Goal: Task Accomplishment & Management: Complete application form

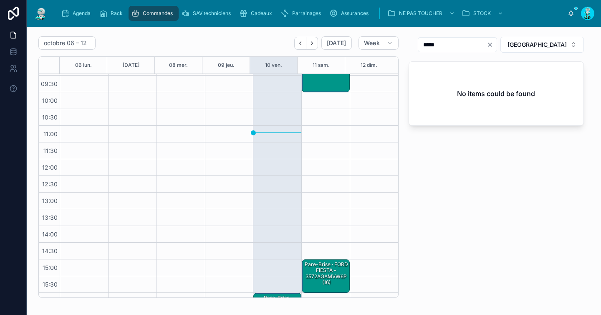
scroll to position [77, 0]
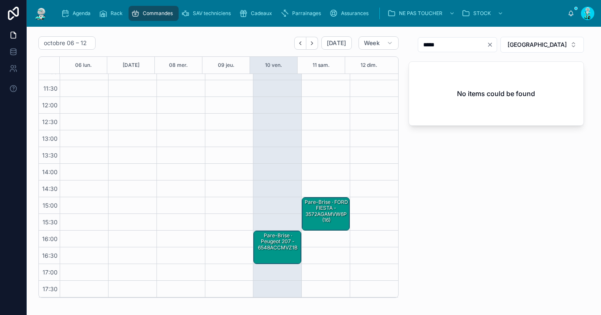
click at [278, 248] on div "Pare-Brise · Peugeot 207 - 6548ACCMVZ1B" at bounding box center [277, 242] width 45 height 20
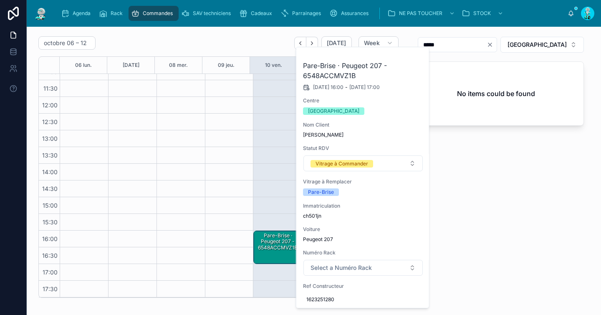
scroll to position [61, 0]
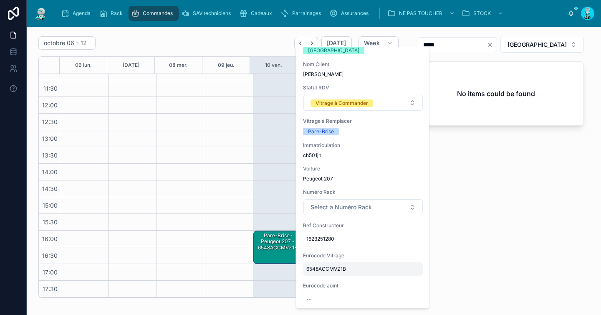
click at [321, 267] on span "6548ACCMVZ1B" at bounding box center [363, 268] width 114 height 7
click at [331, 283] on input "**********" at bounding box center [347, 281] width 78 height 12
click at [497, 44] on button "Clear" at bounding box center [492, 44] width 10 height 7
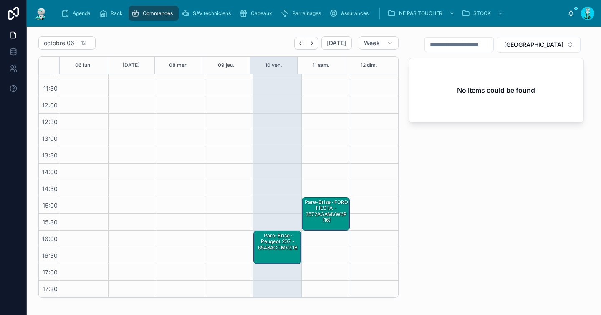
click at [493, 45] on input "text" at bounding box center [459, 45] width 68 height 12
paste input "**********"
type input "**********"
click at [261, 243] on div "Pare-Brise · Peugeot 207 - 6548ACCMVZ1B" at bounding box center [277, 242] width 45 height 20
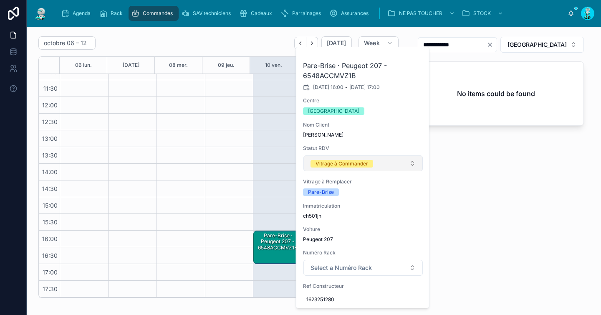
click at [330, 164] on div "Vitrage à Commander" at bounding box center [342, 164] width 53 height 8
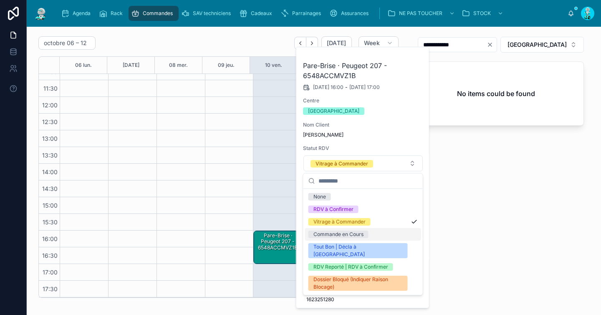
click at [336, 237] on div "Commande en Cours" at bounding box center [338, 234] width 50 height 8
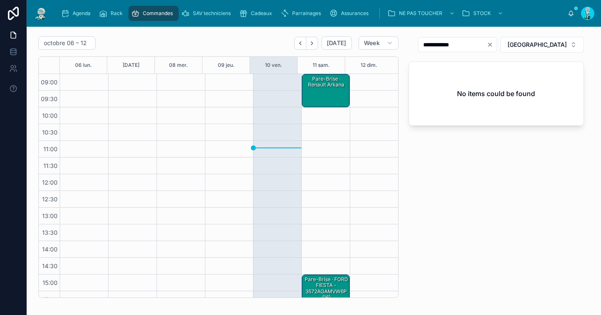
click at [326, 99] on div "Pare-Brise · Renault Arkana" at bounding box center [325, 91] width 45 height 32
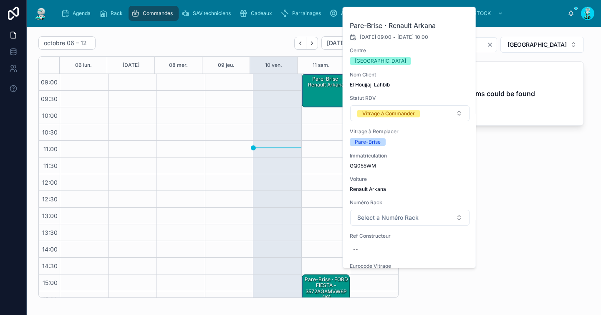
click at [363, 167] on span "GQ055WM" at bounding box center [410, 165] width 120 height 7
copy span "GQ055WM"
click at [374, 247] on div "--" at bounding box center [410, 248] width 120 height 13
click at [420, 266] on input "text" at bounding box center [394, 261] width 78 height 12
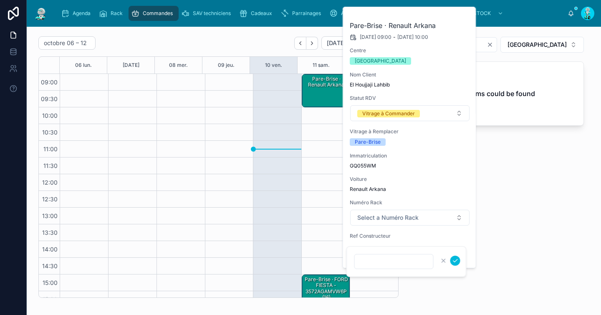
paste input "**********"
type input "**********"
click at [452, 262] on icon "submit" at bounding box center [455, 260] width 7 height 7
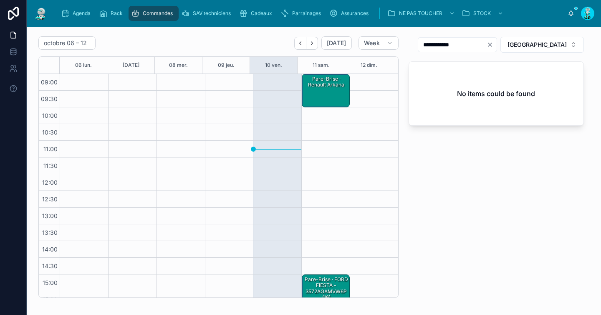
click at [493, 45] on icon "Clear" at bounding box center [490, 44] width 7 height 7
click at [492, 44] on input "text" at bounding box center [459, 45] width 68 height 12
paste input "**********"
type input "**********"
click at [318, 90] on div "Pare-Brise · Renault Arkana" at bounding box center [325, 91] width 45 height 32
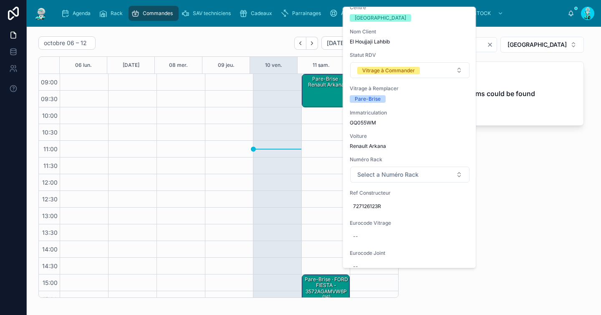
scroll to position [75, 0]
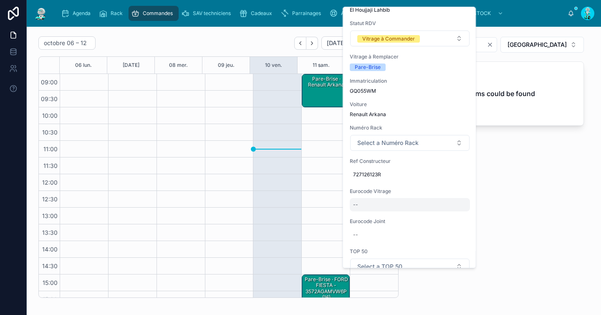
click at [378, 207] on div "--" at bounding box center [410, 204] width 120 height 13
type input "**********"
click at [454, 215] on icon "submit" at bounding box center [455, 215] width 7 height 7
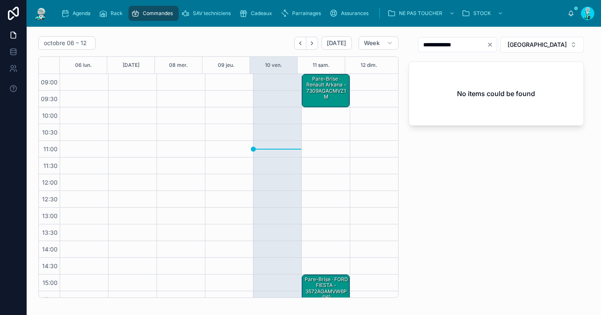
click at [314, 91] on div "Pare-Brise · Renault Arkana - 7309AGACMVZ1M" at bounding box center [325, 88] width 45 height 26
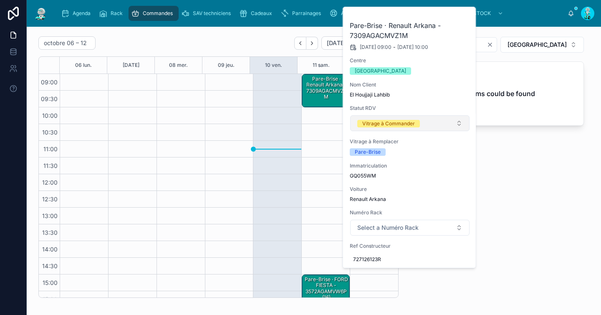
click at [366, 127] on div "Vitrage à Commander" at bounding box center [388, 124] width 53 height 8
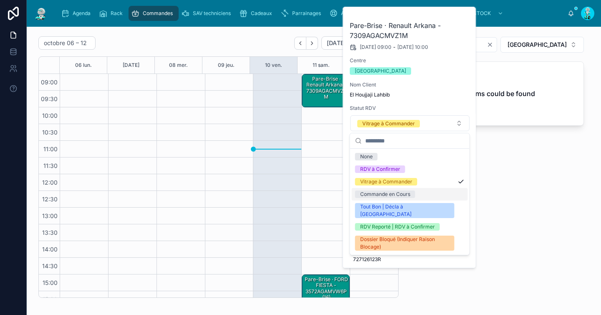
click at [370, 194] on div "Commande en Cours" at bounding box center [385, 194] width 50 height 8
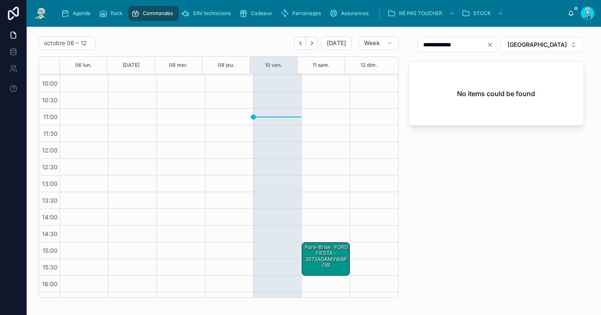
scroll to position [0, 0]
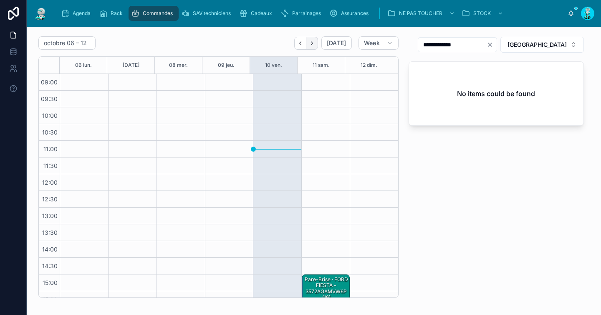
click at [309, 46] on button "Next" at bounding box center [312, 43] width 12 height 13
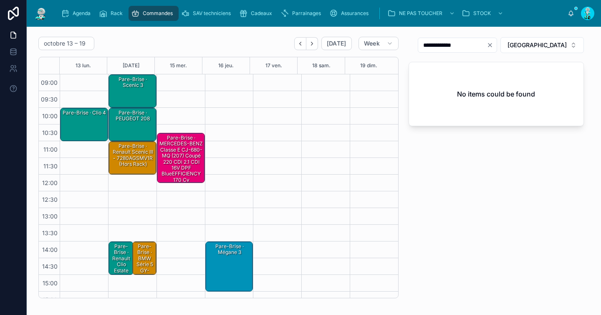
click at [92, 132] on div "Pare-Brise · Clio 4" at bounding box center [84, 125] width 45 height 32
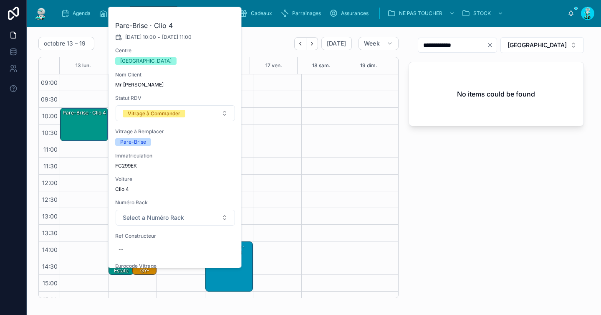
click at [127, 166] on span "FC299EK" at bounding box center [175, 165] width 120 height 7
copy span "FC299EK"
click at [158, 247] on div "--" at bounding box center [175, 248] width 120 height 13
type input "**********"
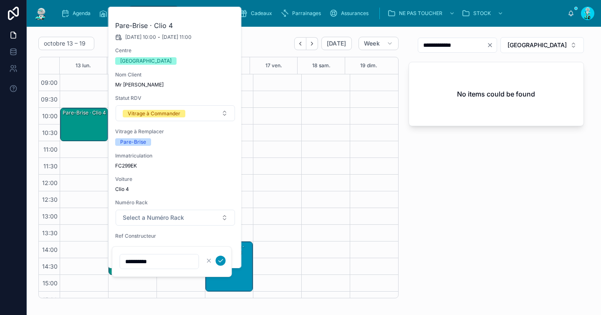
click at [219, 259] on icon "submit" at bounding box center [220, 260] width 7 height 7
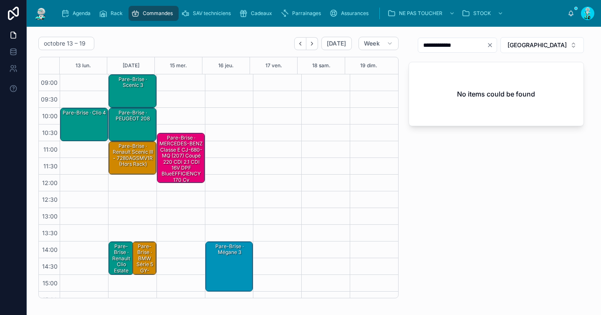
click at [82, 132] on div "Pare-Brise · Clio 4" at bounding box center [84, 125] width 45 height 32
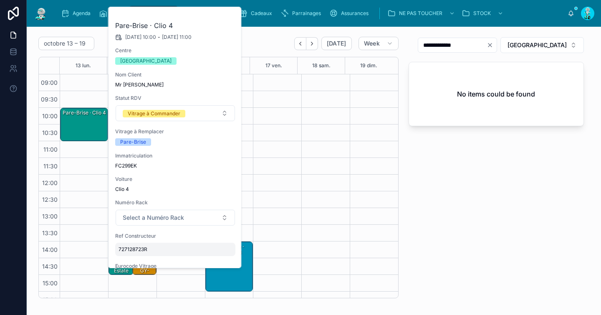
scroll to position [40, 0]
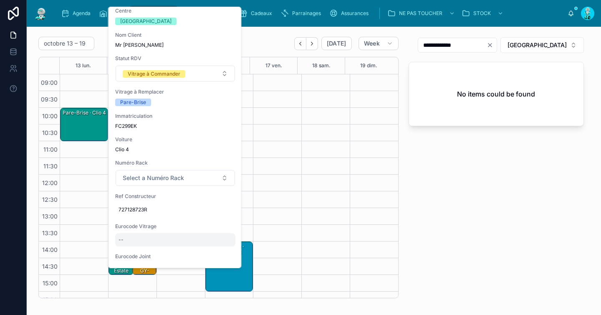
click at [144, 239] on div "--" at bounding box center [175, 239] width 120 height 13
type input "**********"
click at [220, 248] on icon "submit" at bounding box center [220, 250] width 7 height 7
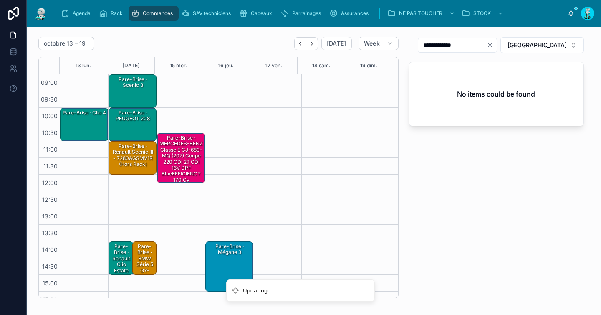
click at [493, 45] on icon "Clear" at bounding box center [490, 45] width 7 height 7
click at [493, 43] on input "text" at bounding box center [459, 45] width 68 height 12
paste input "**********"
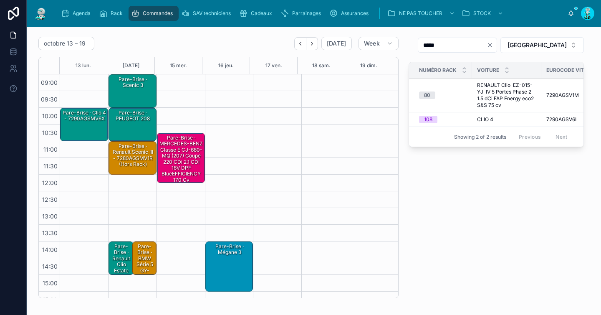
type input "*****"
click at [96, 123] on div "Pare-Brise · Clio 4 - 7290AGSMV6X" at bounding box center [84, 116] width 45 height 14
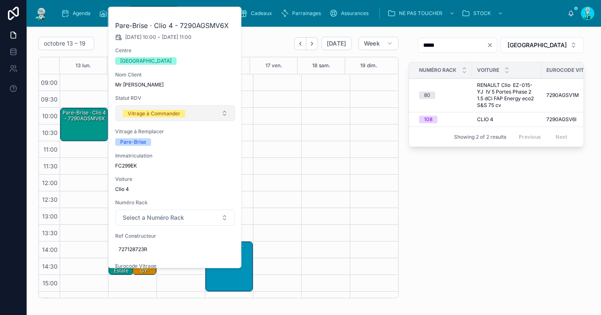
click at [146, 117] on div "Vitrage à Commander" at bounding box center [154, 114] width 53 height 8
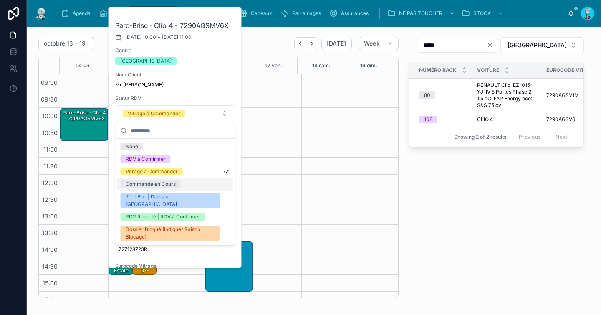
click at [150, 181] on div "Commande en Cours" at bounding box center [151, 184] width 50 height 8
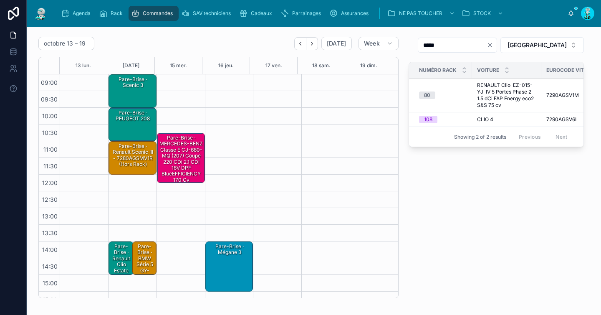
click at [135, 96] on div "Pare-Brise · scenic 3" at bounding box center [132, 91] width 45 height 32
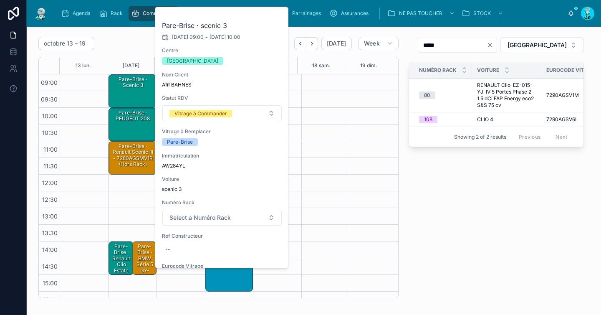
click at [173, 165] on span "AW284YL" at bounding box center [222, 165] width 120 height 7
copy span "AW284YL"
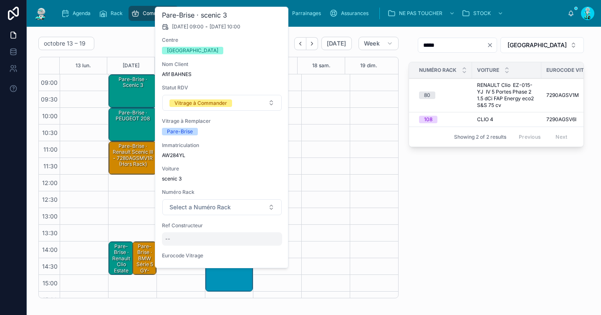
click at [195, 238] on div "--" at bounding box center [222, 238] width 120 height 13
type input "**********"
click at [264, 249] on icon "submit" at bounding box center [267, 250] width 7 height 7
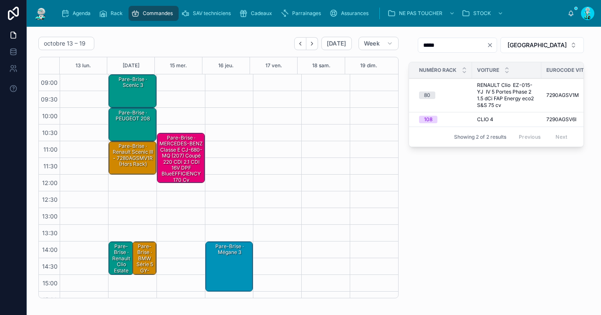
click at [136, 92] on div "Pare-Brise · scenic 3" at bounding box center [132, 91] width 45 height 32
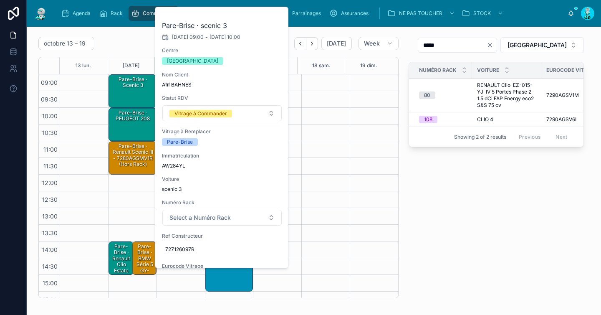
scroll to position [53, 0]
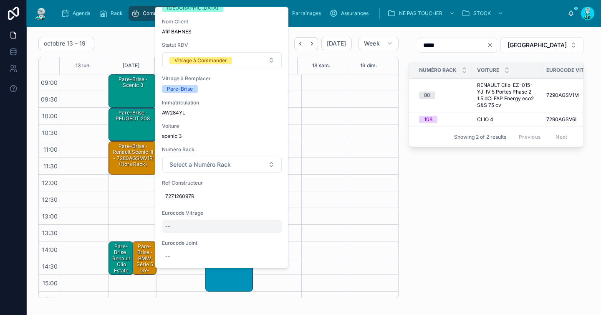
click at [185, 229] on div "--" at bounding box center [222, 226] width 120 height 13
click at [232, 235] on input "text" at bounding box center [206, 238] width 78 height 12
type input "**********"
click at [265, 238] on icon "submit" at bounding box center [267, 237] width 7 height 7
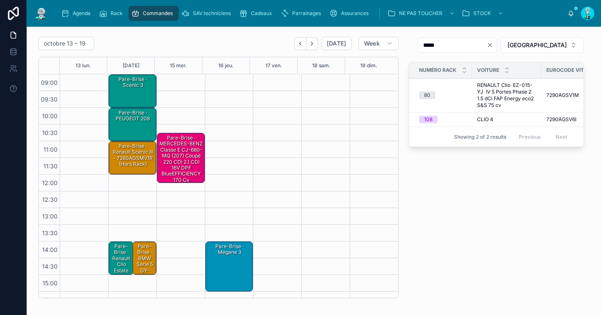
click at [493, 45] on icon "Clear" at bounding box center [490, 45] width 7 height 7
click at [487, 44] on input "text" at bounding box center [452, 45] width 68 height 12
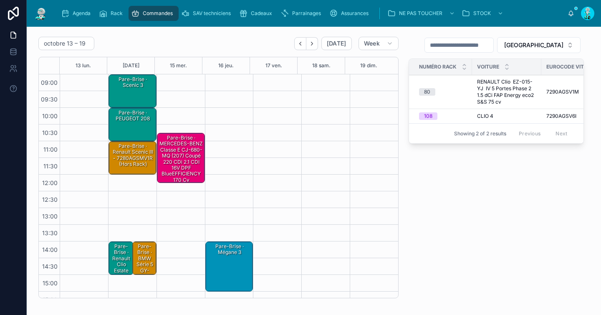
paste input "**********"
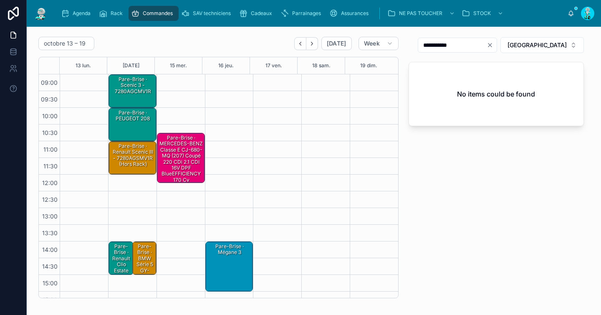
type input "**********"
click at [132, 90] on div "Pare-Brise · scenic 3 - 7280AGCMV1R" at bounding box center [132, 86] width 45 height 20
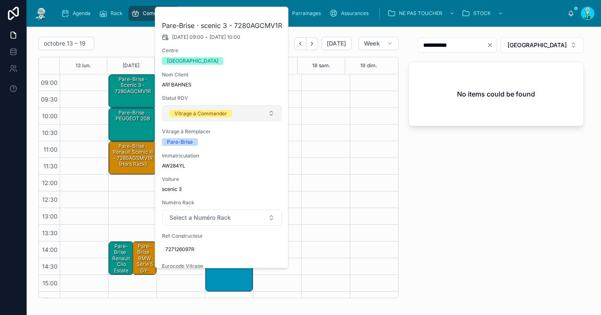
click at [194, 117] on div "Vitrage à Commander" at bounding box center [200, 114] width 53 height 8
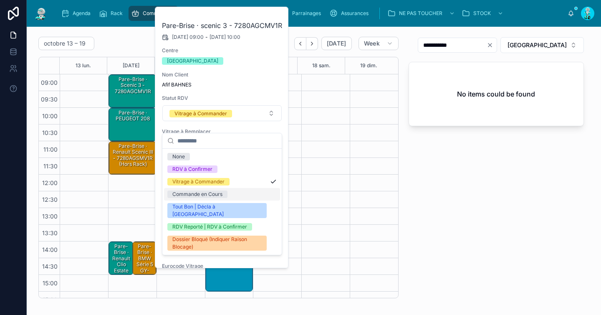
click at [204, 190] on div "Commande en Cours" at bounding box center [197, 194] width 50 height 8
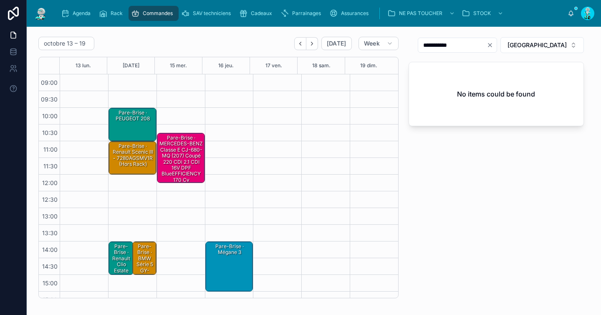
scroll to position [11, 0]
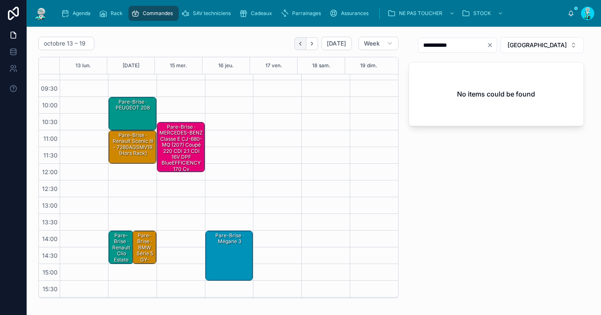
click at [297, 45] on icon "Back" at bounding box center [300, 43] width 6 height 6
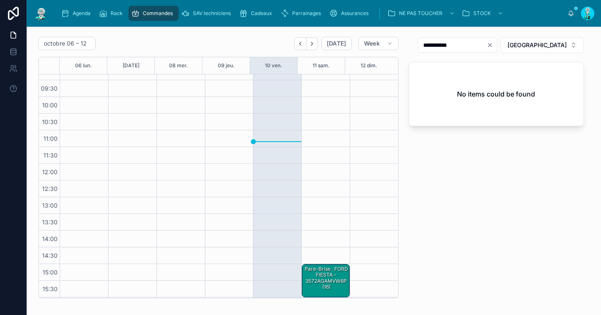
scroll to position [66, 0]
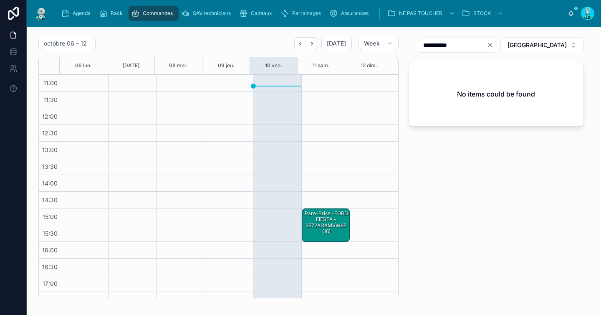
click at [328, 226] on div "Pare-Brise · FORD FIESTA - 3572AGAMVW6P (16)" at bounding box center [325, 223] width 45 height 26
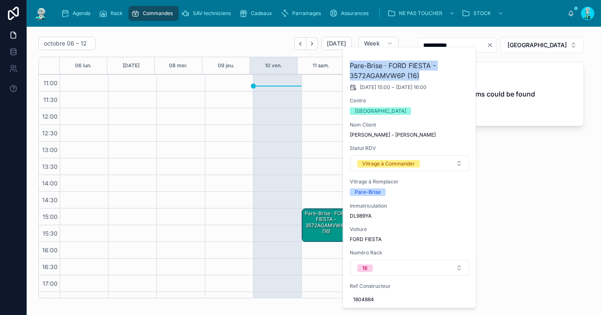
drag, startPoint x: 418, startPoint y: 75, endPoint x: 350, endPoint y: 67, distance: 68.5
click at [350, 67] on h2 "Pare-Brise · FORD FIESTA - 3572AGAMVW6P (16)" at bounding box center [410, 71] width 120 height 20
copy h2 "Pare-Brise · FORD FIESTA - 3572AGAMVW6P (16)"
click at [515, 179] on div "**********" at bounding box center [496, 167] width 185 height 268
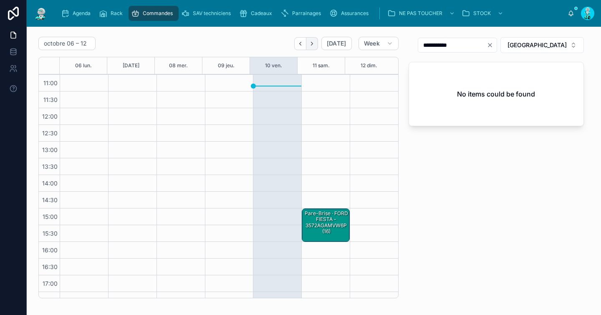
click at [309, 44] on icon "Next" at bounding box center [312, 43] width 6 height 6
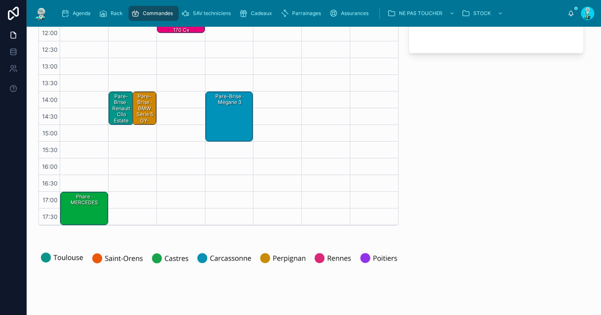
scroll to position [68, 0]
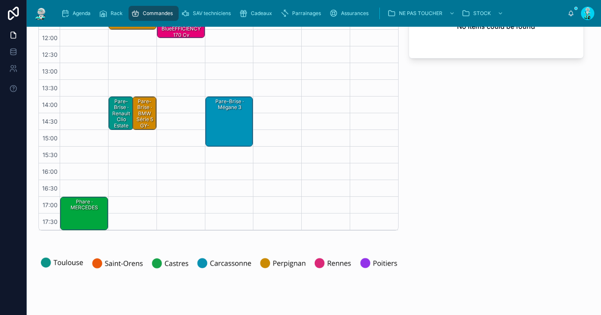
click at [97, 212] on div "Phare · MERCEDES" at bounding box center [84, 213] width 45 height 32
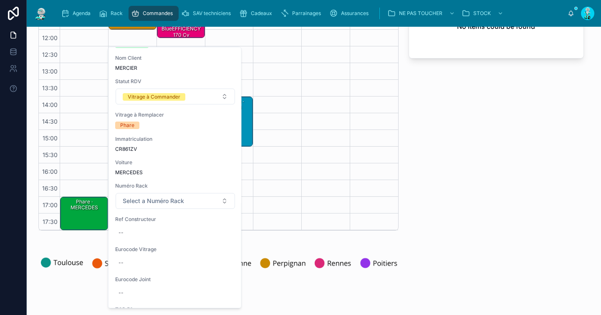
scroll to position [0, 0]
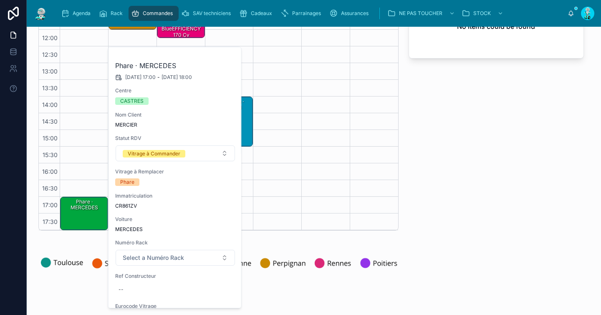
click at [0, 0] on icon at bounding box center [0, 0] width 0 height 0
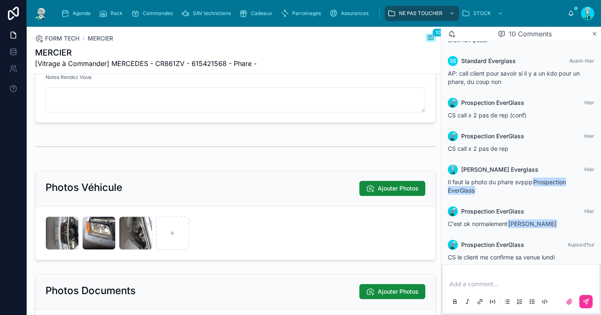
scroll to position [503, 0]
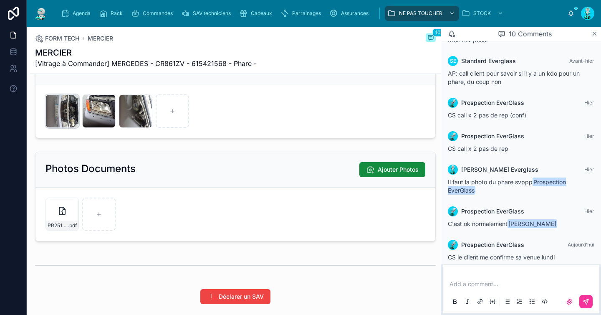
click at [71, 117] on div "GM4SUDYG7DPBYW1ZUVU6HN6EK2 .jpg" at bounding box center [61, 110] width 33 height 33
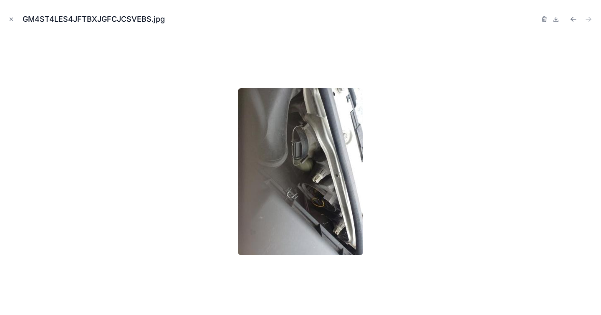
scroll to position [520, 0]
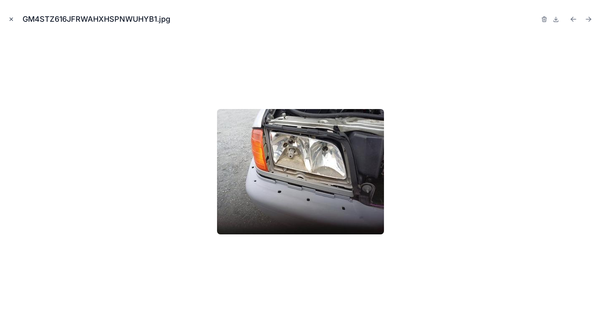
click at [13, 19] on icon "Close modal" at bounding box center [11, 19] width 6 height 6
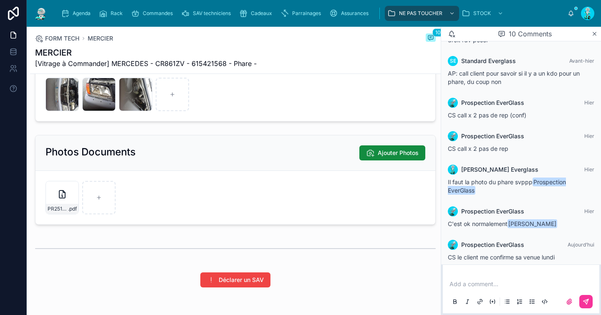
scroll to position [386, 0]
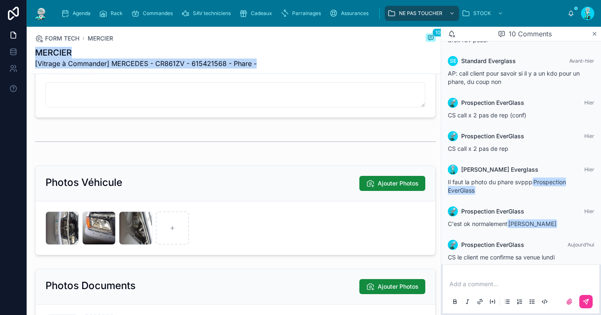
drag, startPoint x: 263, startPoint y: 63, endPoint x: 35, endPoint y: 50, distance: 227.8
click at [35, 50] on div "MERCIER [Vitrage à Commander] MERCEDES - CR861ZV - 615421568 - Phare -" at bounding box center [235, 58] width 401 height 22
copy div "MERCIER [Vitrage à Commander] MERCEDES - CR861ZV - 615421568 - Phare -"
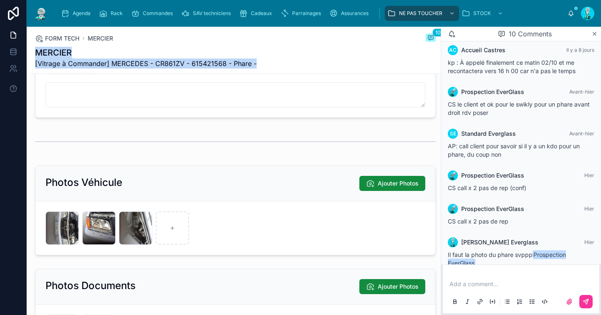
scroll to position [184, 0]
